Goal: Task Accomplishment & Management: Complete application form

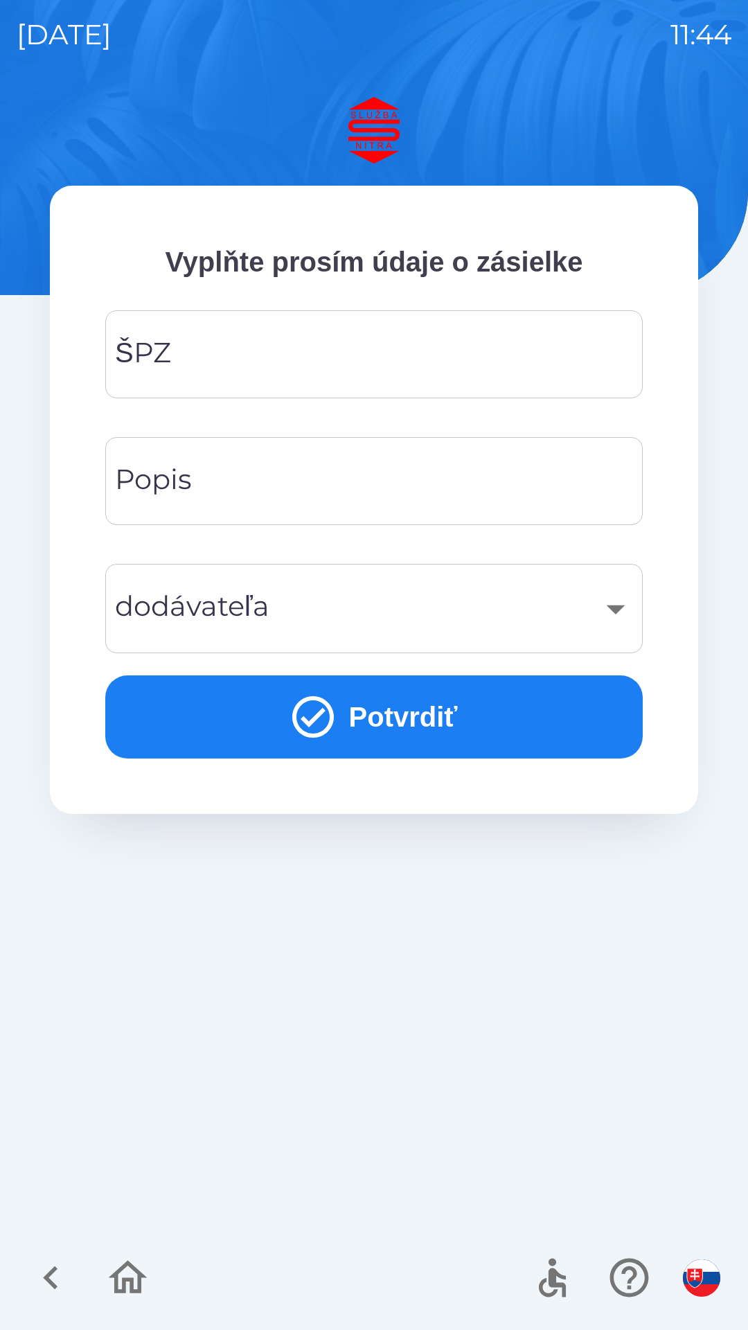
click at [530, 357] on input "ŠPZ" at bounding box center [374, 354] width 504 height 55
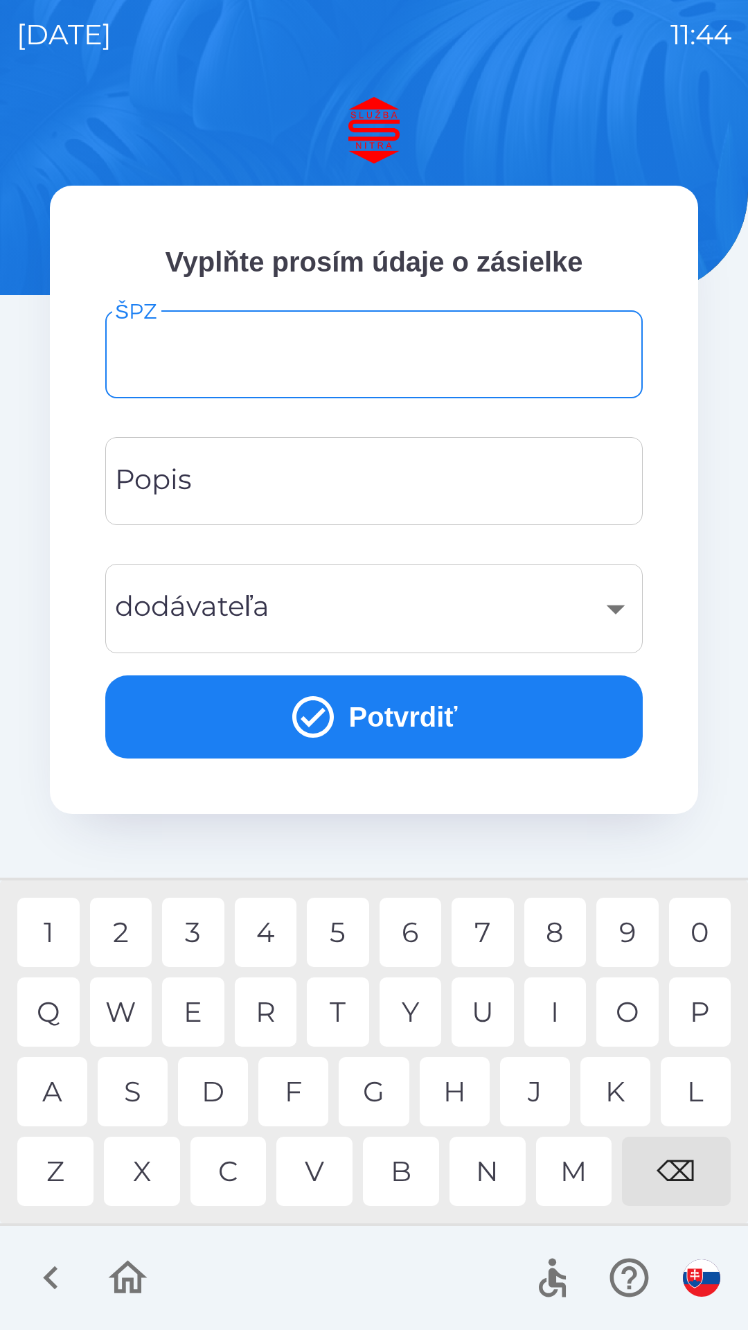
click at [697, 1279] on img "button" at bounding box center [701, 1278] width 37 height 37
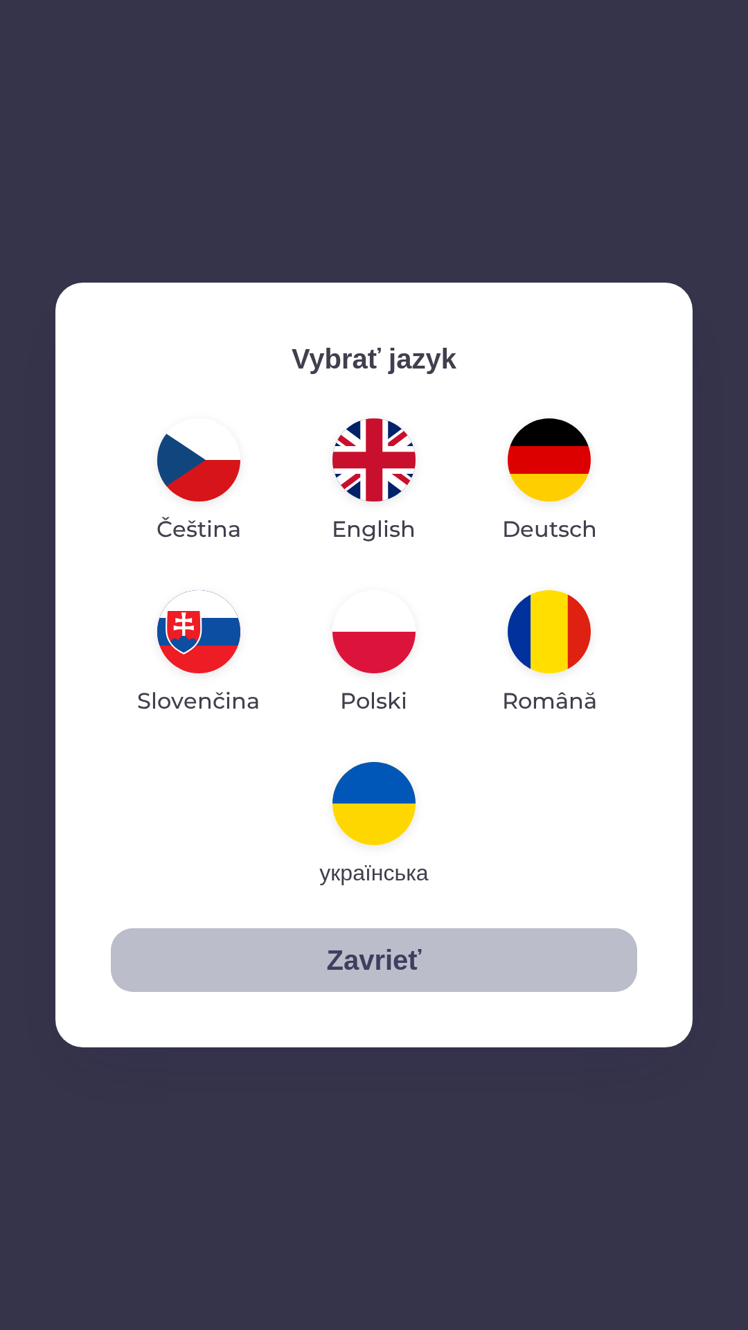
click at [416, 954] on button "Zavrieť" at bounding box center [374, 960] width 527 height 64
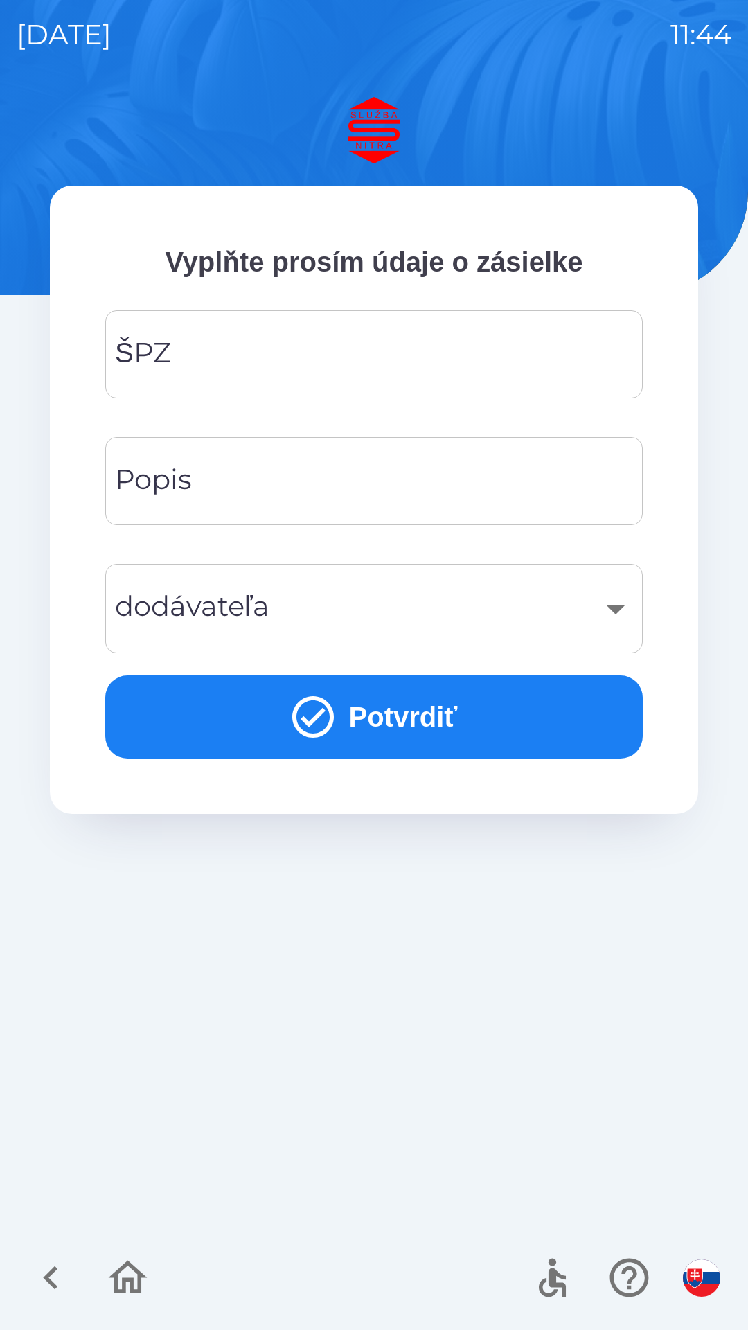
click at [582, 482] on input "Popis" at bounding box center [374, 481] width 504 height 55
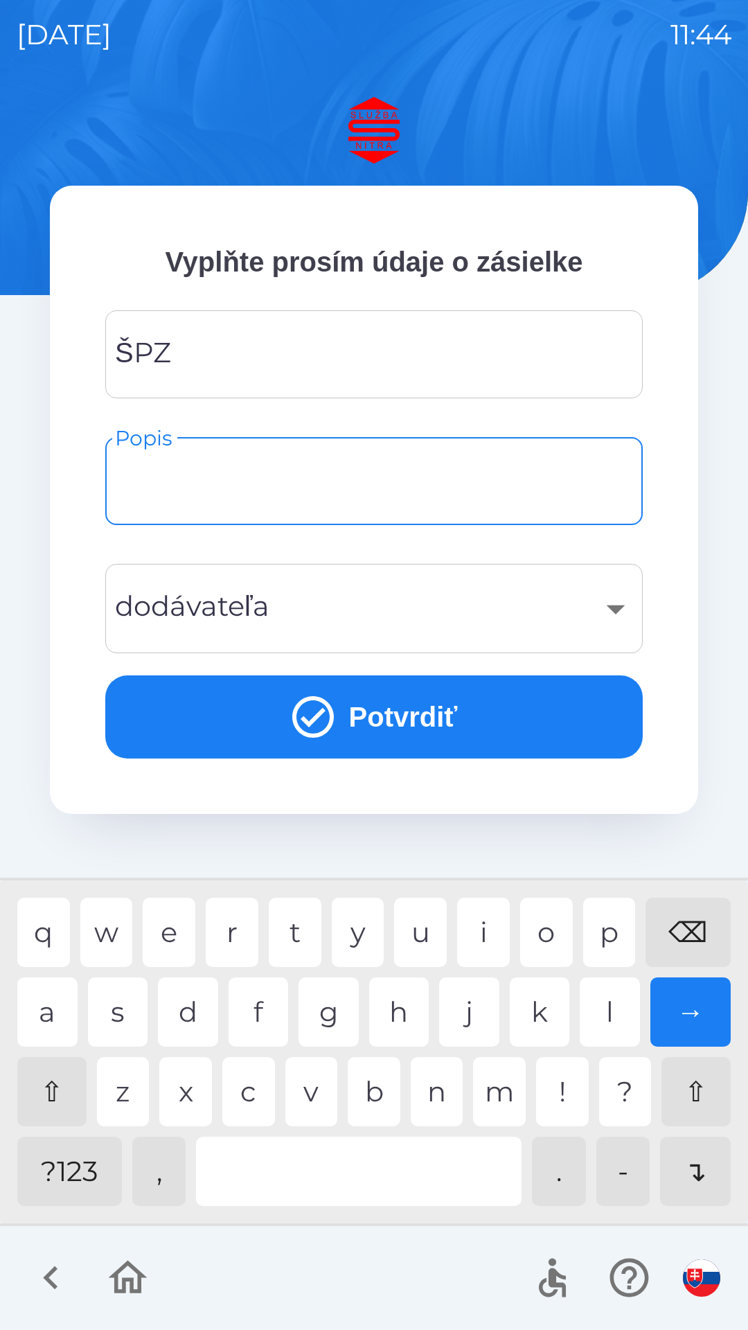
click at [371, 617] on div "​" at bounding box center [374, 609] width 504 height 56
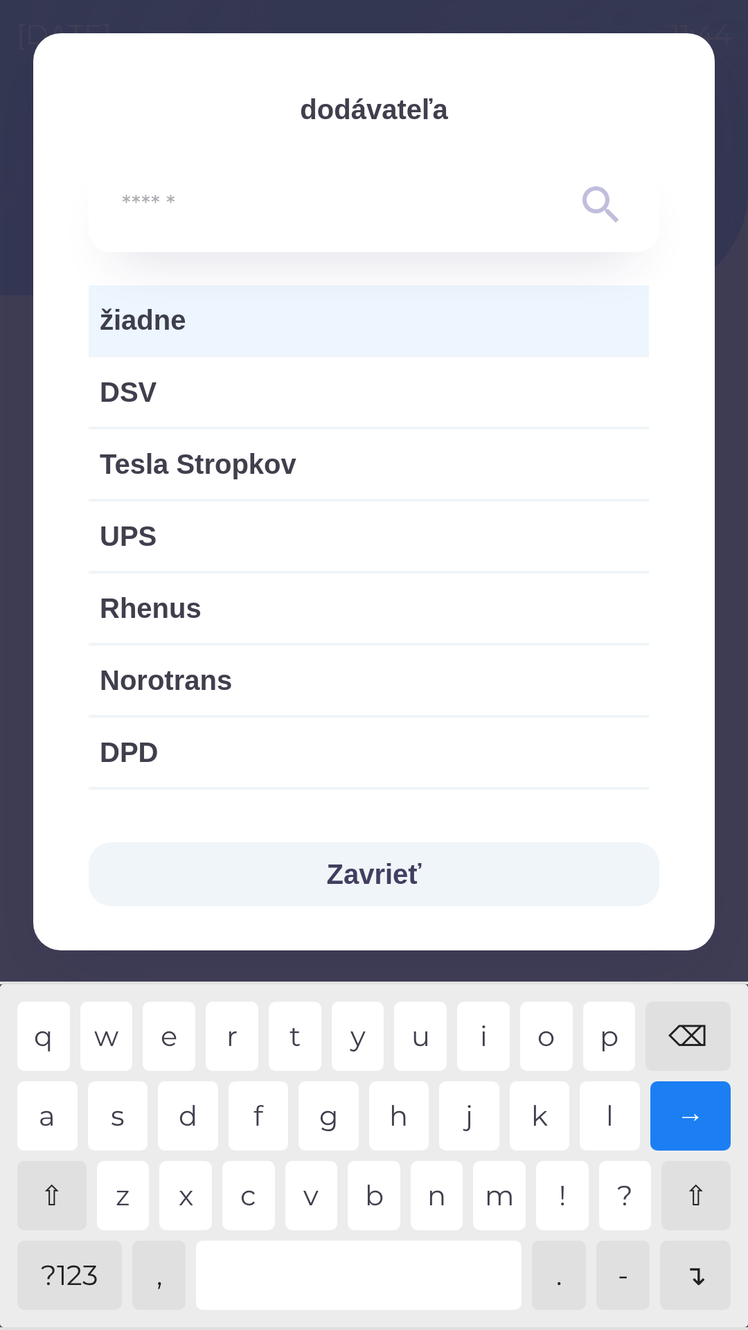
click at [440, 182] on div at bounding box center [374, 205] width 504 height 50
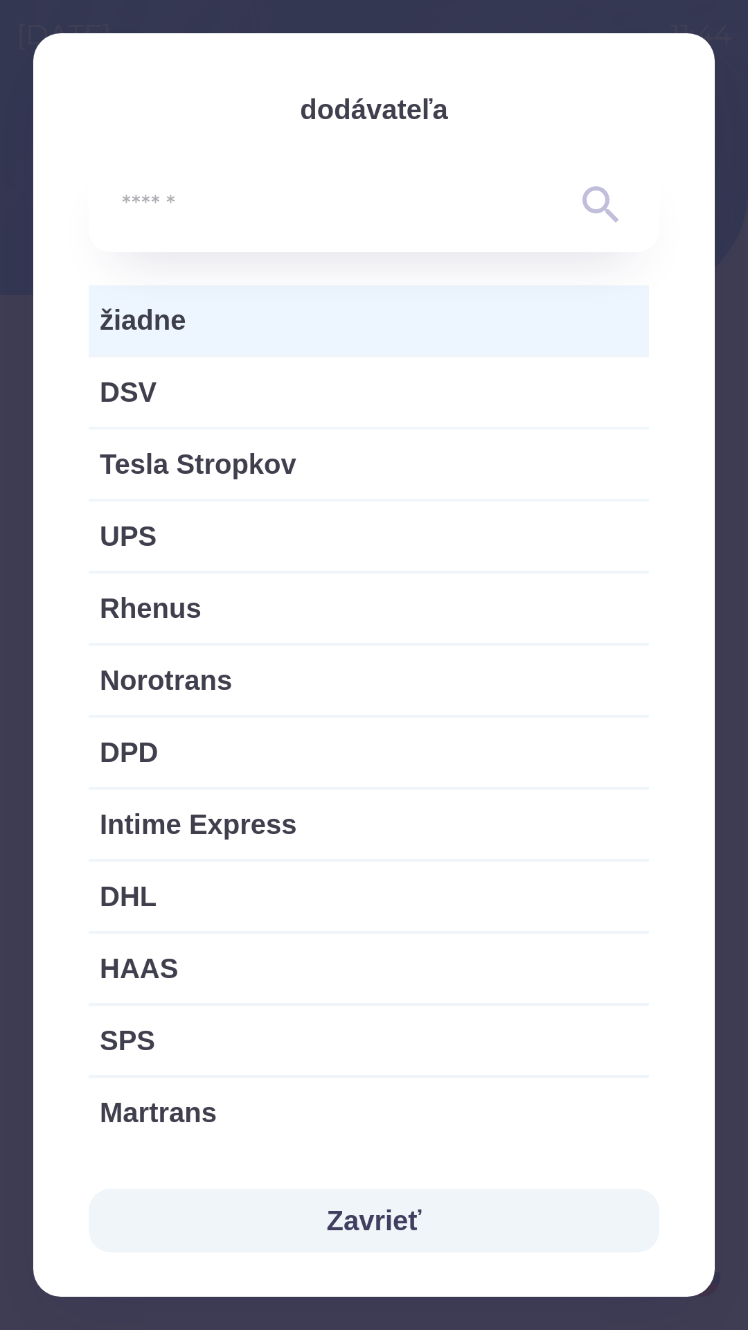
click at [377, 1229] on button "Zavrieť" at bounding box center [374, 1221] width 571 height 64
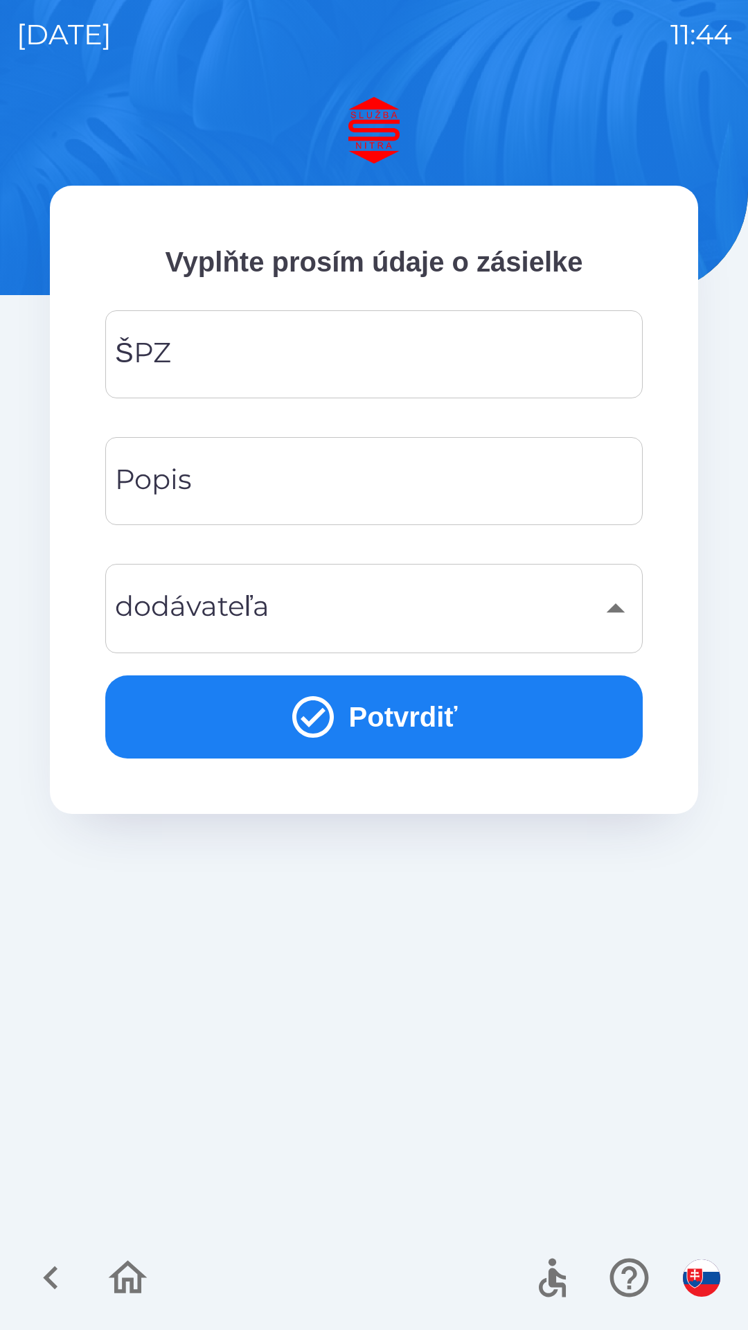
click at [56, 1281] on icon "button" at bounding box center [51, 1278] width 46 height 46
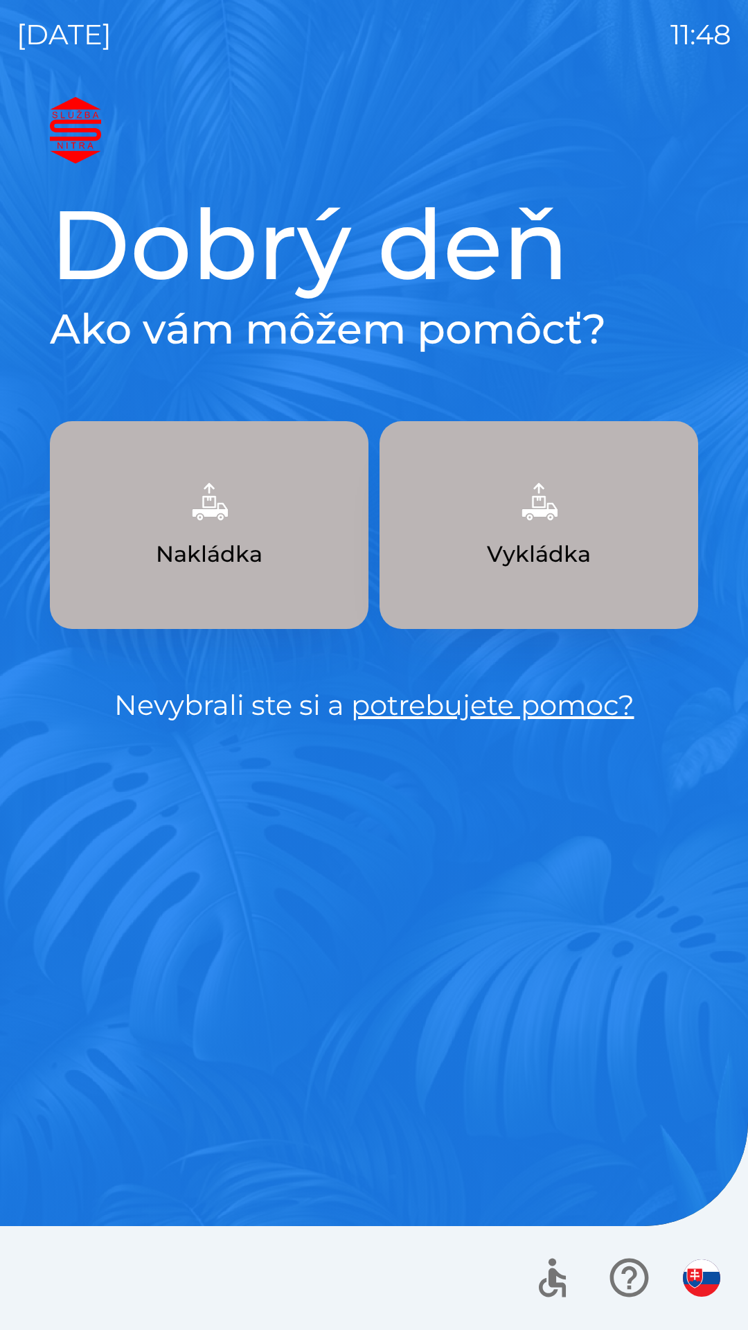
click at [219, 552] on p "Nakládka" at bounding box center [209, 554] width 107 height 33
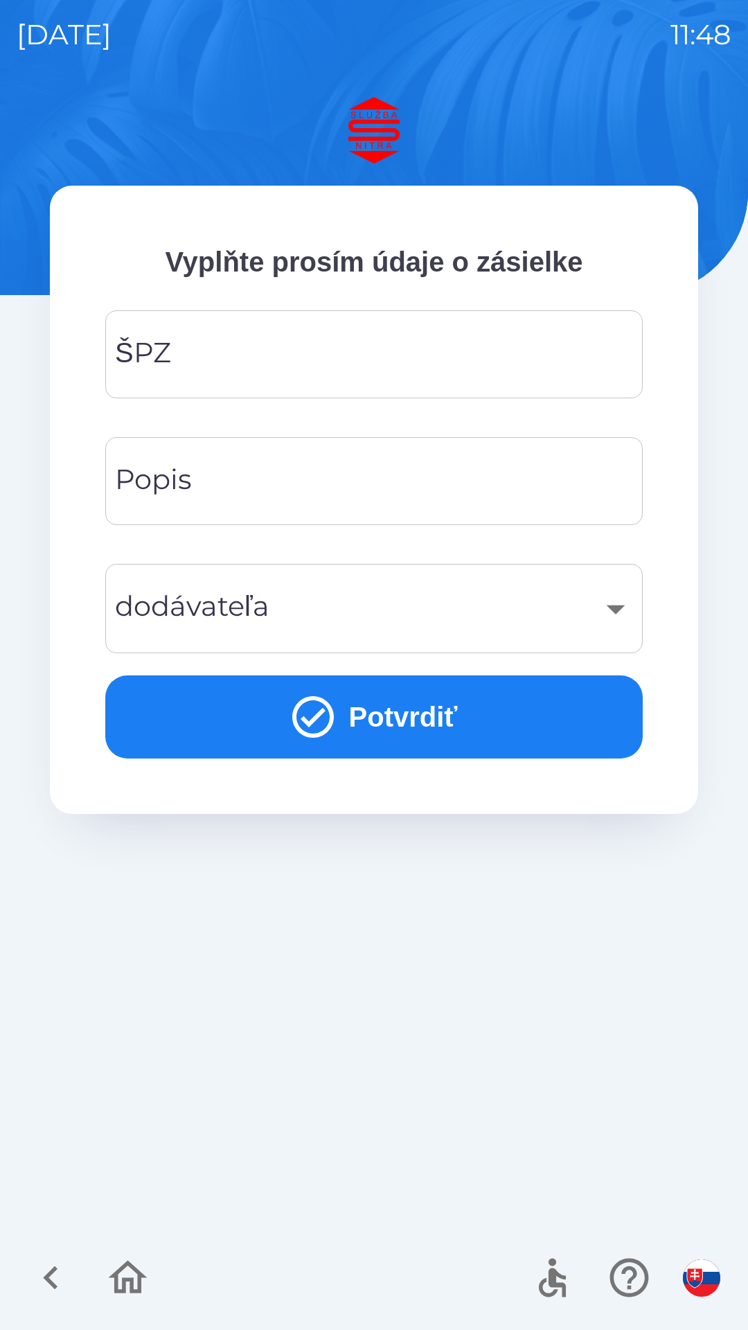
click at [463, 362] on input "ŠPZ" at bounding box center [374, 354] width 504 height 55
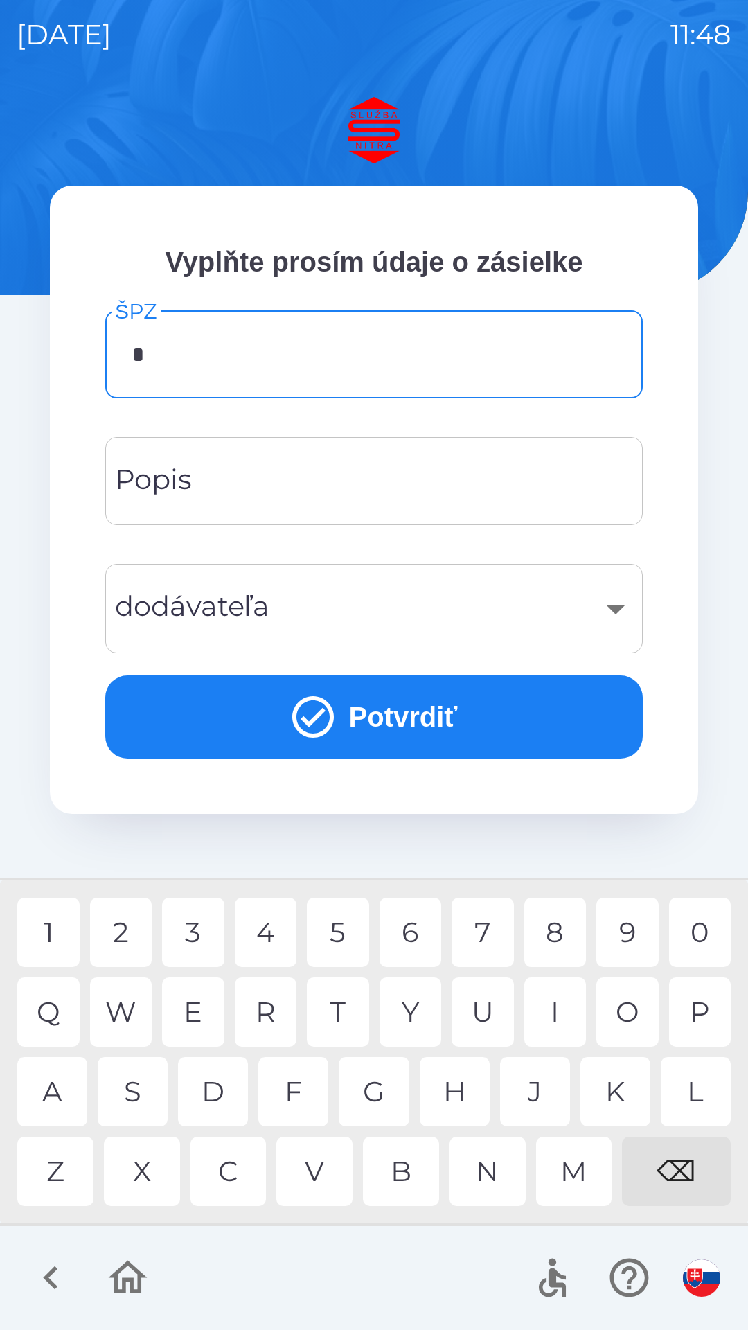
click at [614, 1093] on div "K" at bounding box center [616, 1091] width 70 height 69
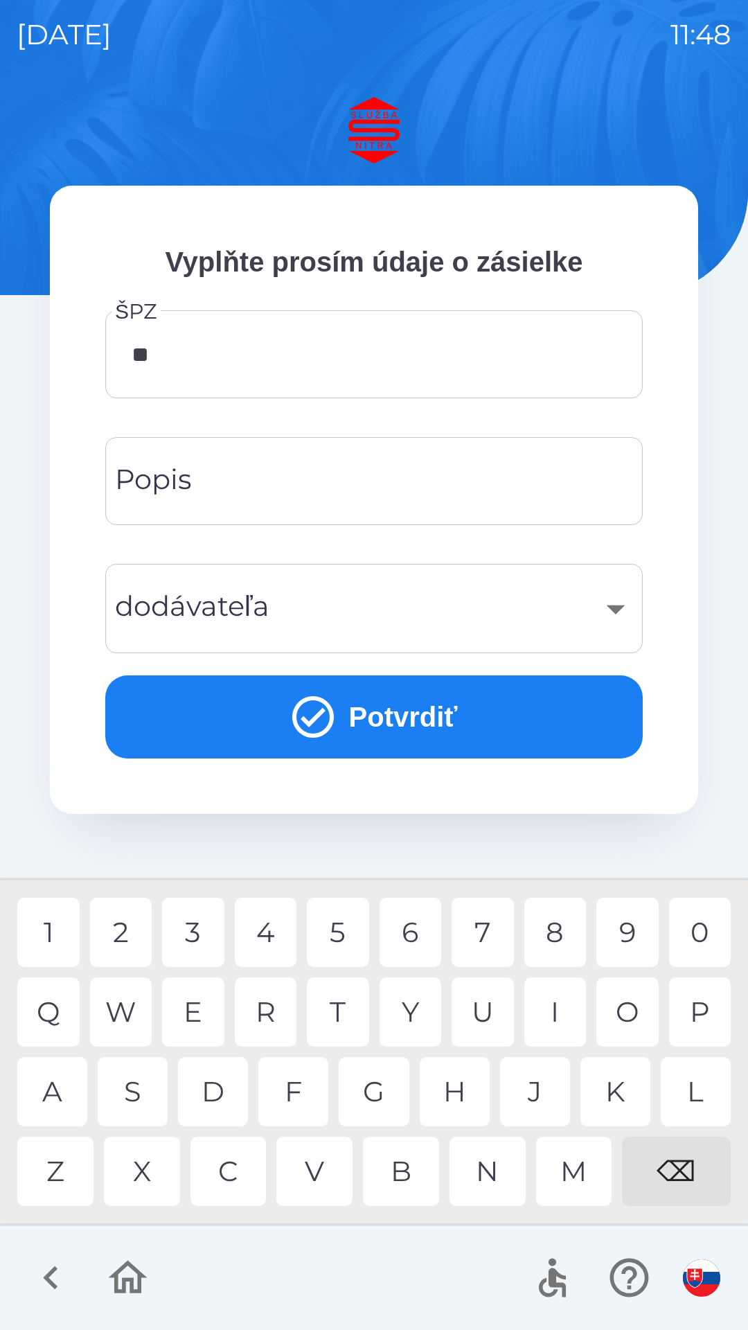
click at [51, 1086] on div "A" at bounding box center [52, 1091] width 70 height 69
click at [492, 948] on div "7" at bounding box center [483, 932] width 62 height 69
click at [125, 939] on div "2" at bounding box center [121, 932] width 62 height 69
click at [53, 1092] on div "A" at bounding box center [52, 1091] width 70 height 69
type input "********"
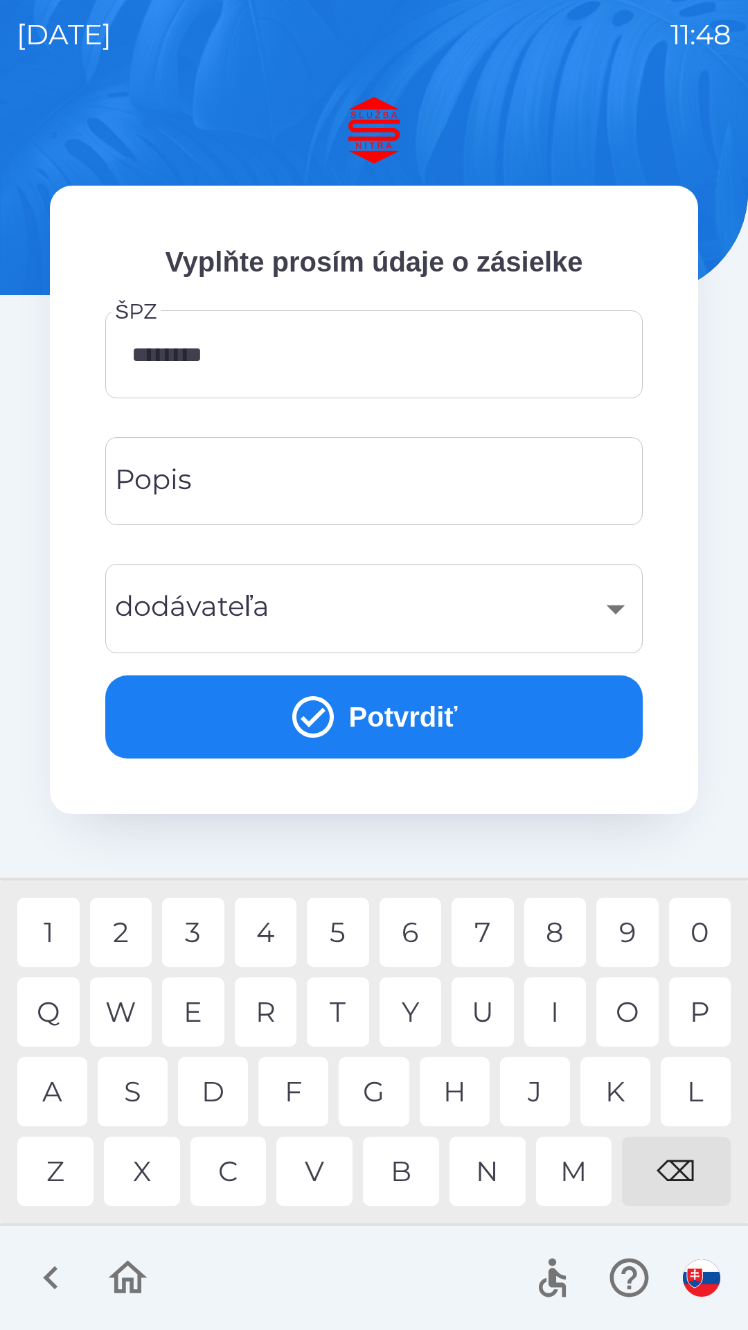
click at [366, 484] on input "Popis" at bounding box center [374, 481] width 504 height 55
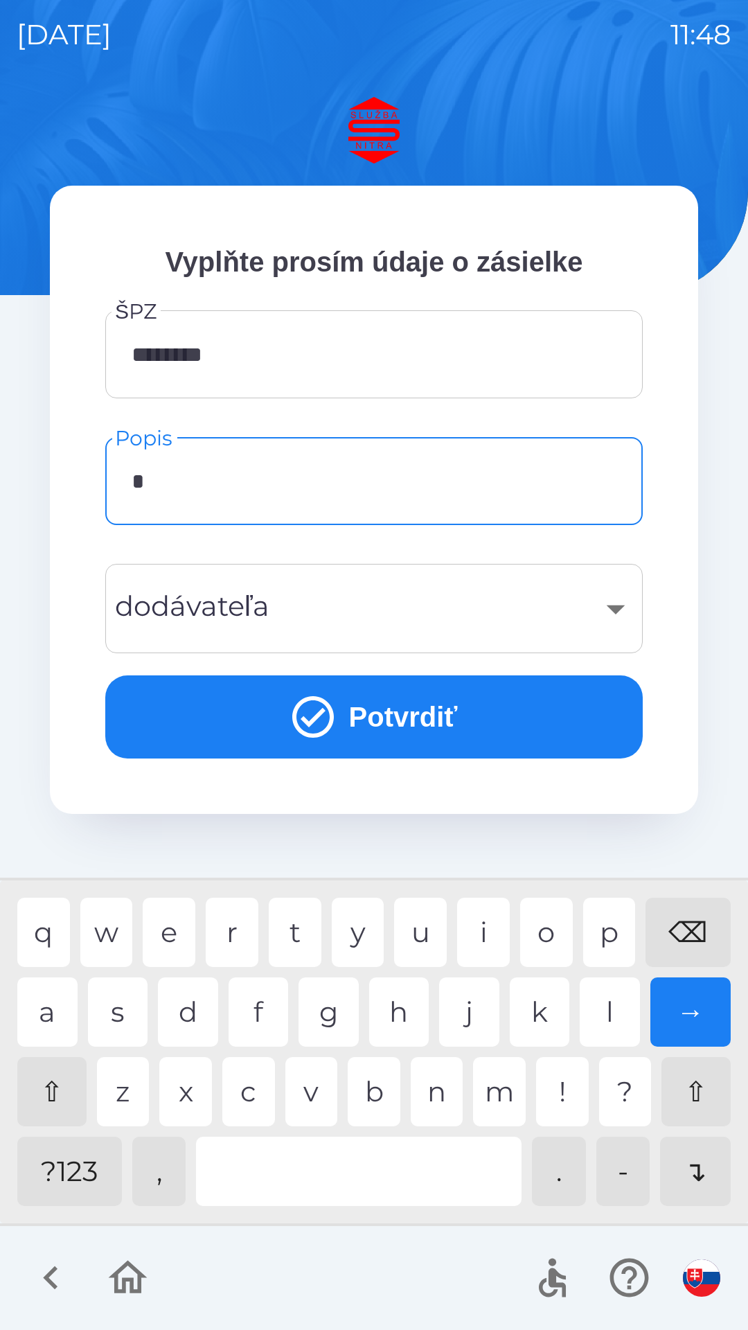
click at [64, 1014] on div "a" at bounding box center [47, 1012] width 60 height 69
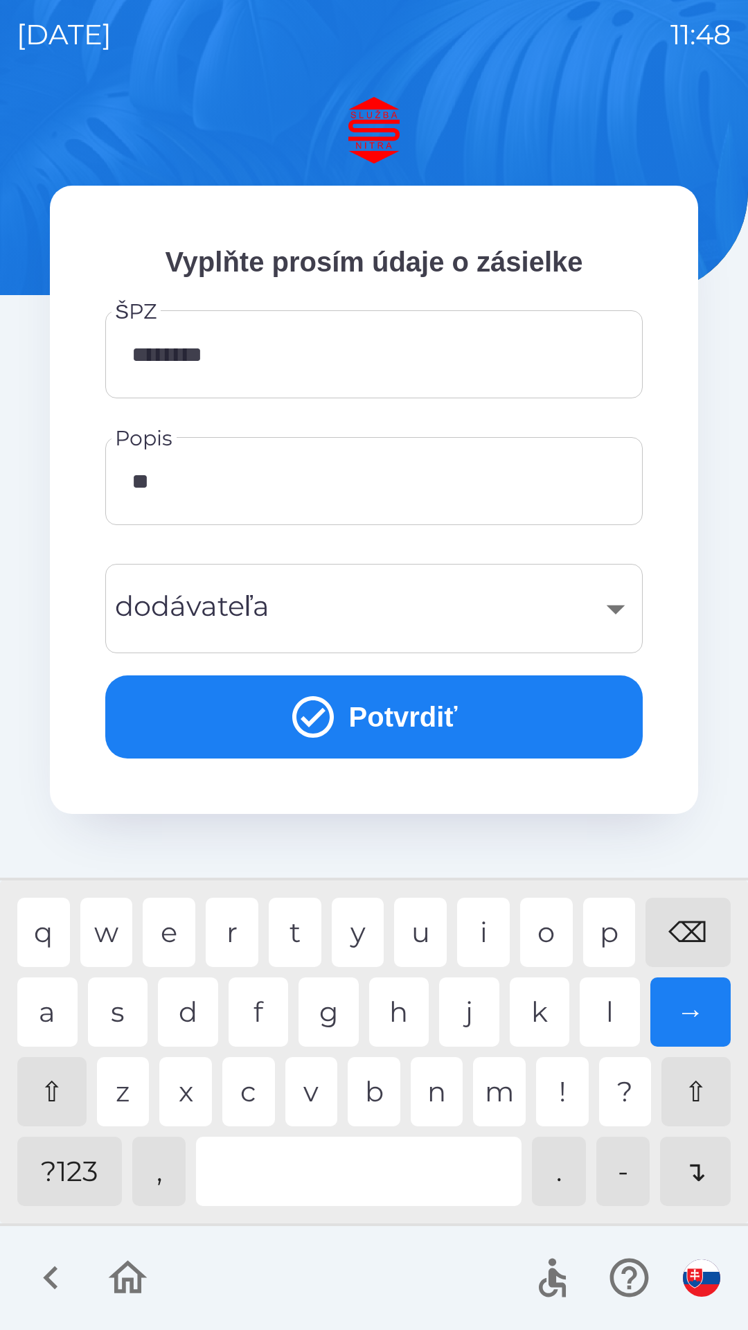
click at [451, 1097] on div "n" at bounding box center [437, 1091] width 53 height 69
click at [297, 918] on div "t" at bounding box center [295, 932] width 53 height 69
click at [550, 926] on div "o" at bounding box center [546, 932] width 53 height 69
click at [484, 933] on div "i" at bounding box center [483, 932] width 53 height 69
click at [549, 931] on div "o" at bounding box center [546, 932] width 53 height 69
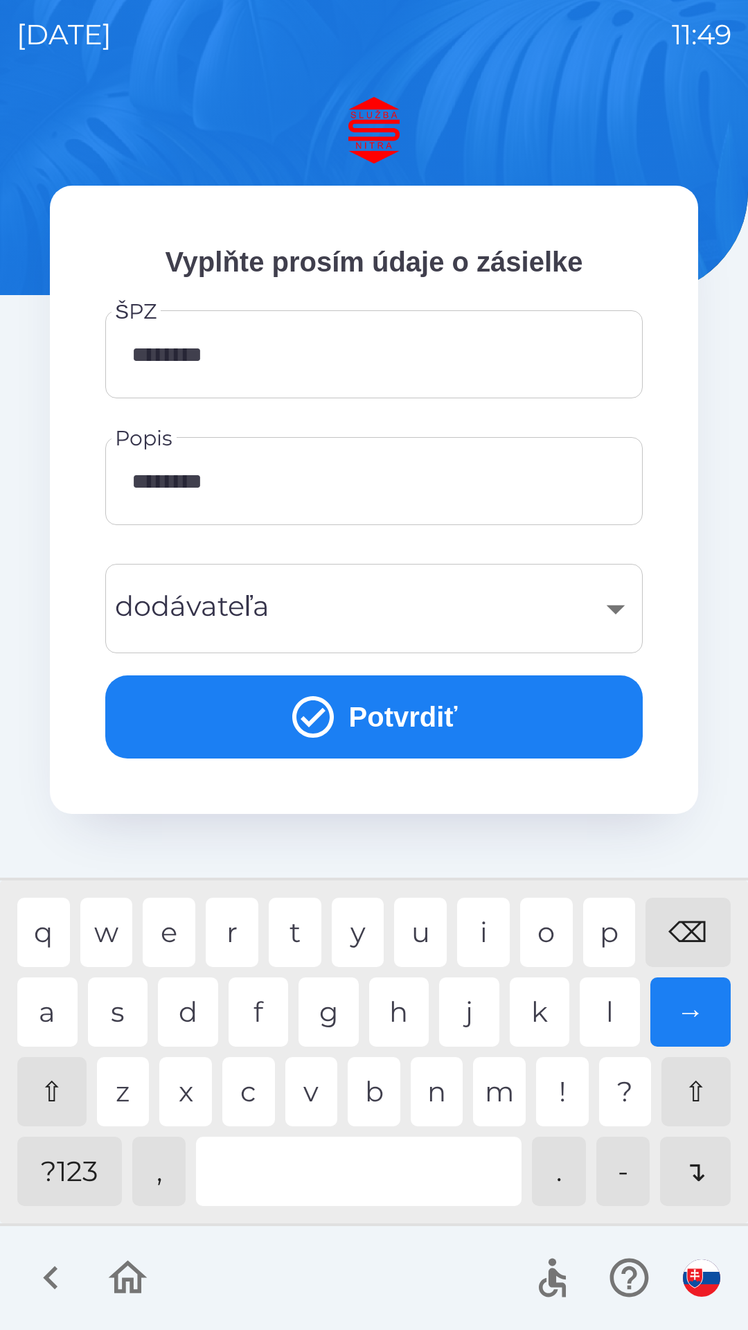
click at [342, 1191] on div at bounding box center [359, 1171] width 326 height 69
click at [130, 1007] on div "s" at bounding box center [118, 1012] width 60 height 69
click at [293, 926] on div "t" at bounding box center [295, 932] width 53 height 69
click at [178, 926] on div "e" at bounding box center [169, 932] width 53 height 69
click at [555, 926] on div "o" at bounding box center [546, 932] width 53 height 69
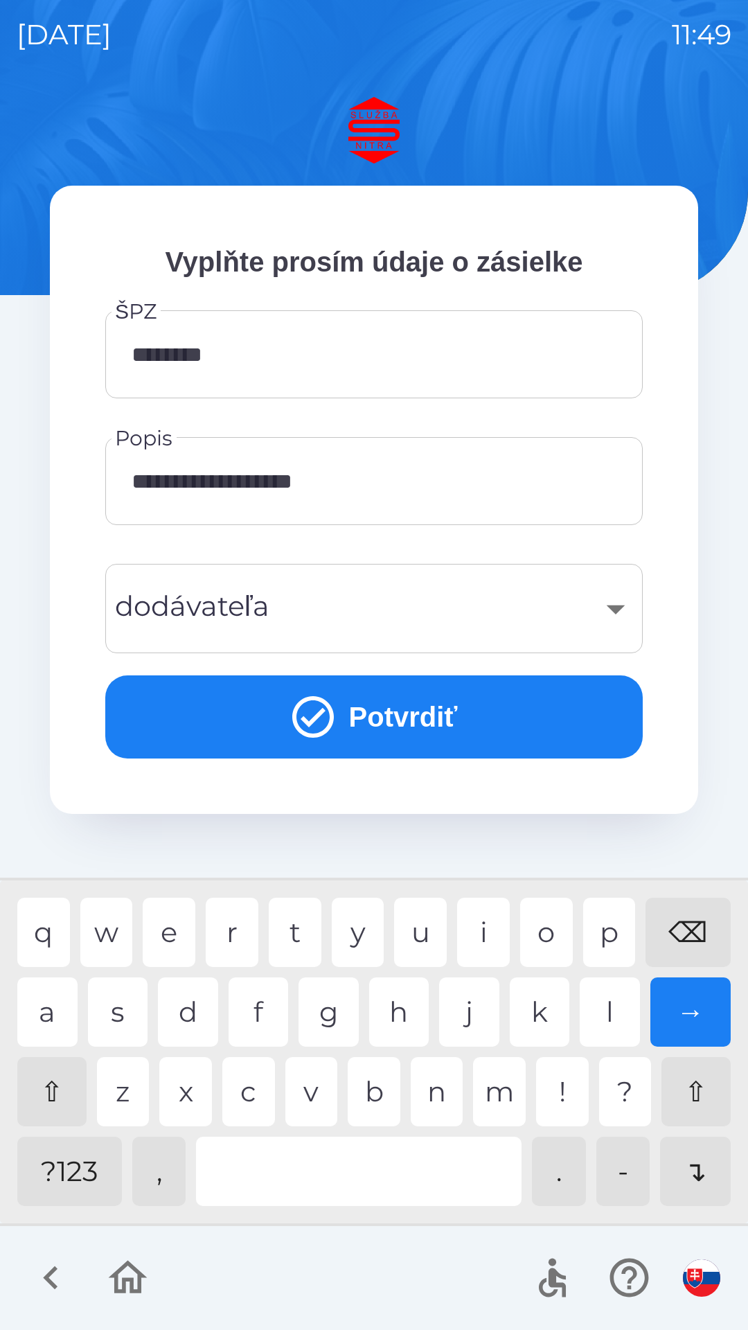
click at [554, 1015] on div "k" at bounding box center [540, 1012] width 60 height 69
type input "**********"
click at [489, 937] on div "i" at bounding box center [483, 932] width 53 height 69
click at [429, 609] on div "​" at bounding box center [374, 609] width 504 height 56
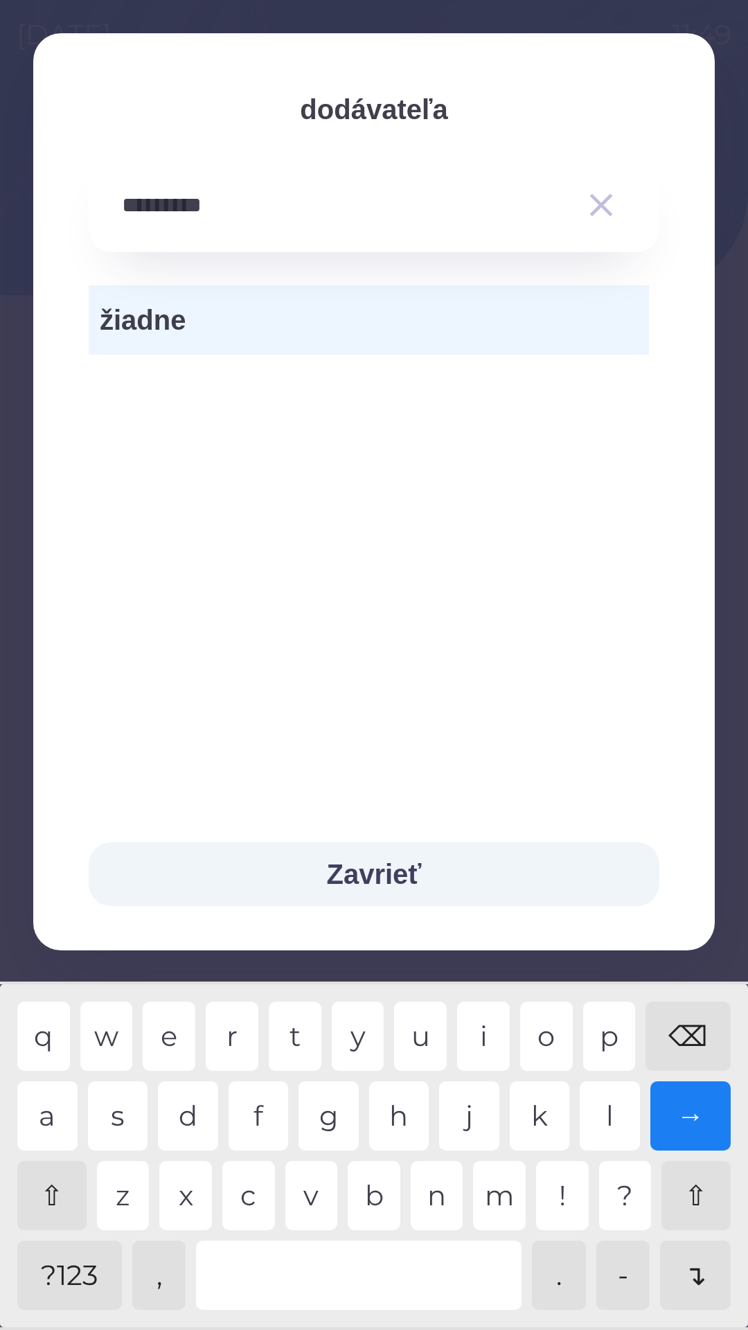
click at [434, 1194] on div "n" at bounding box center [437, 1195] width 53 height 69
type input "**********"
click at [409, 871] on button "Zavrieť" at bounding box center [374, 874] width 571 height 64
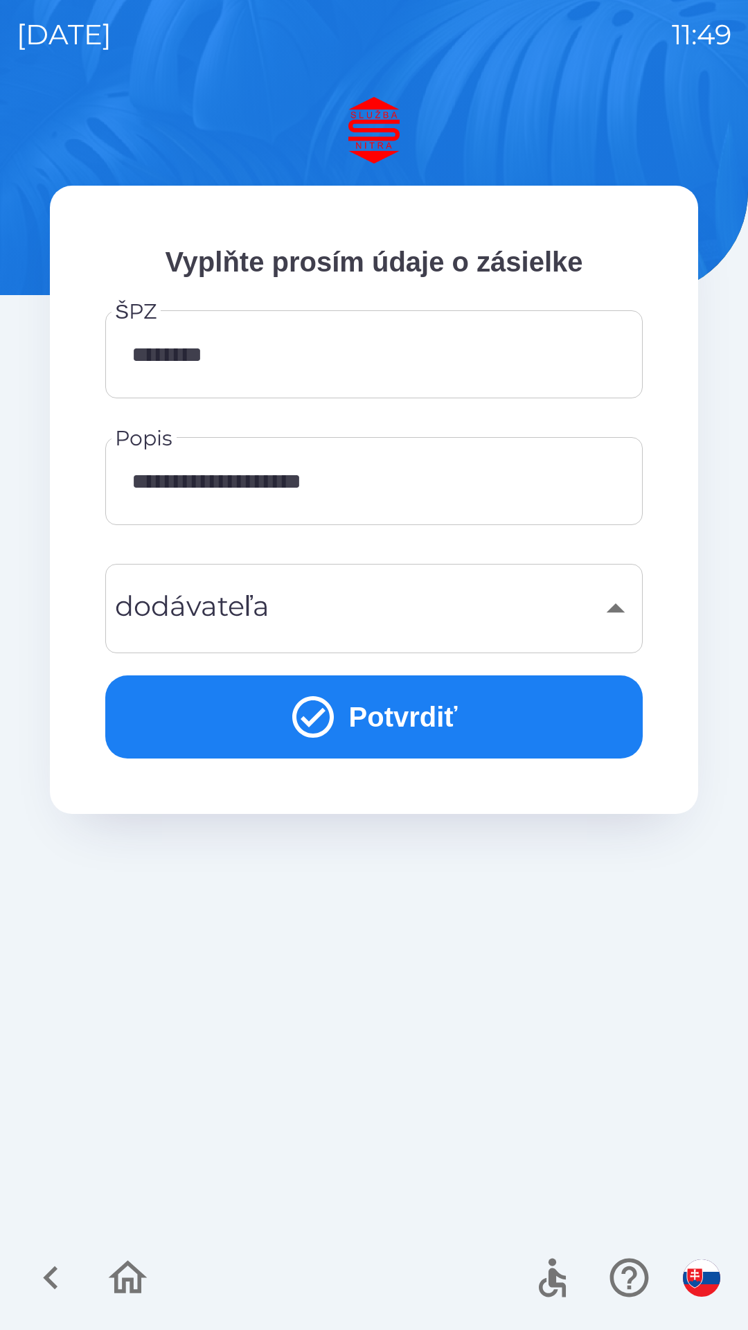
click at [403, 739] on button "Potvrdiť" at bounding box center [374, 716] width 538 height 83
